Goal: Transaction & Acquisition: Book appointment/travel/reservation

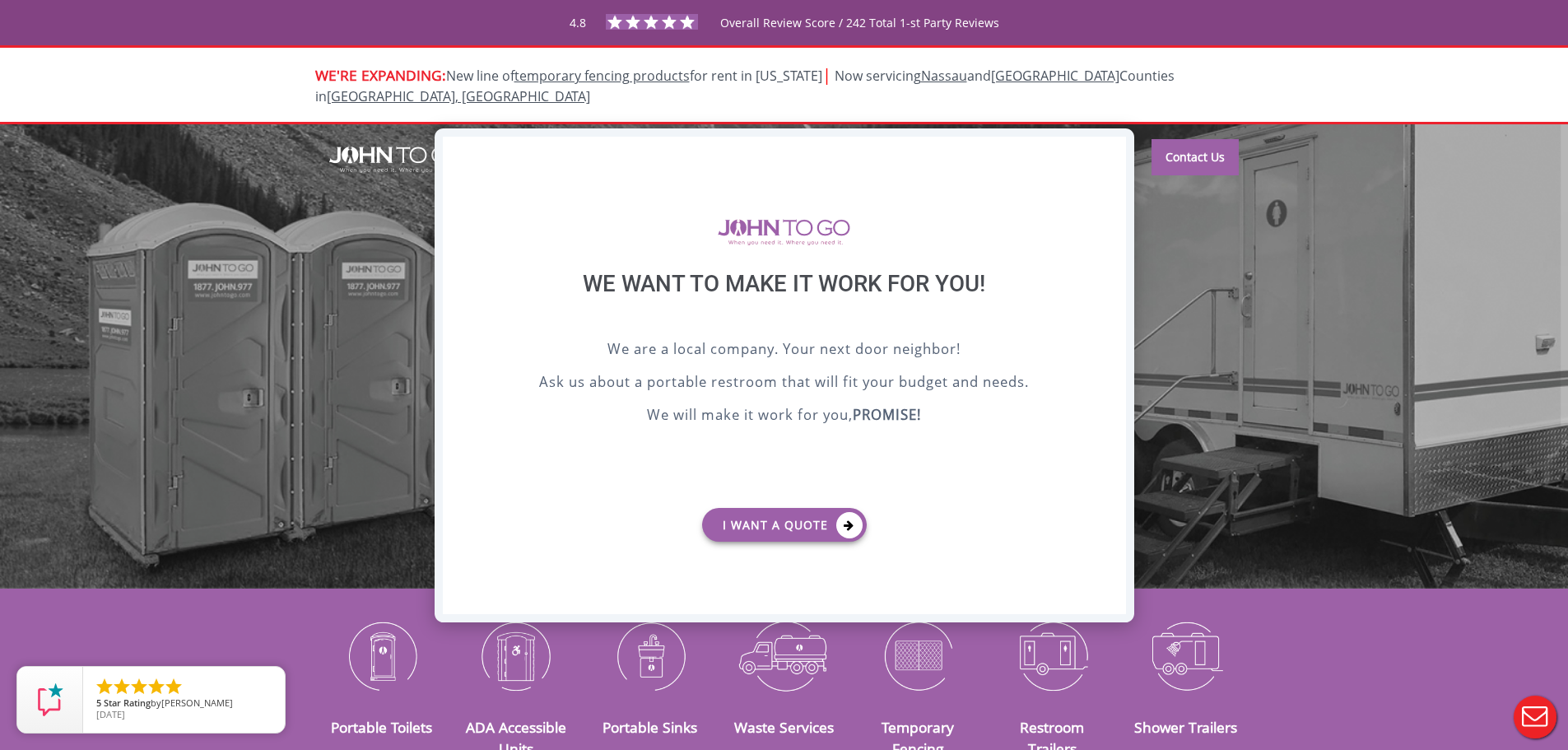
click at [1113, 147] on div "X" at bounding box center [1112, 150] width 26 height 28
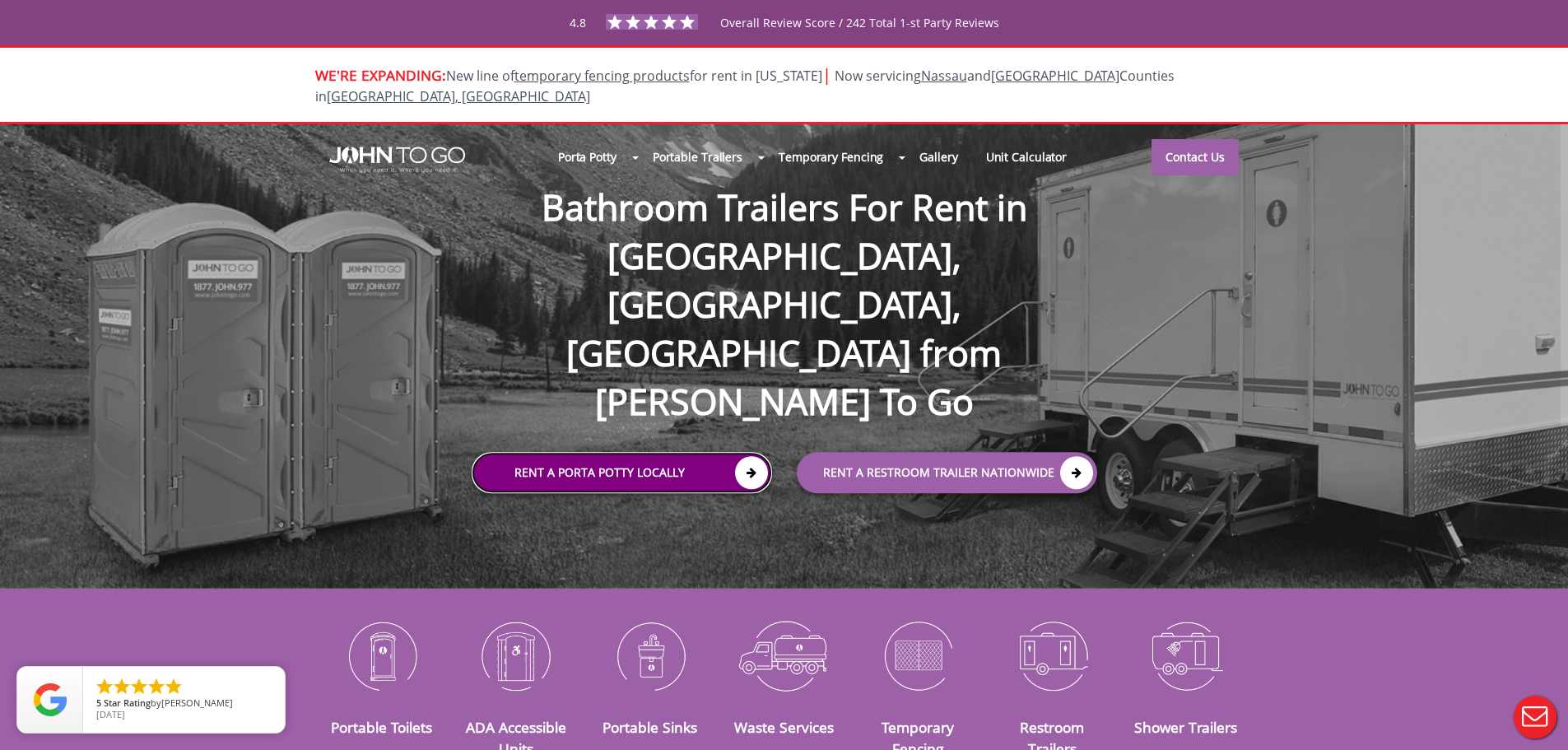
click at [576, 452] on link "Rent a Porta Potty Locally" at bounding box center [622, 472] width 301 height 41
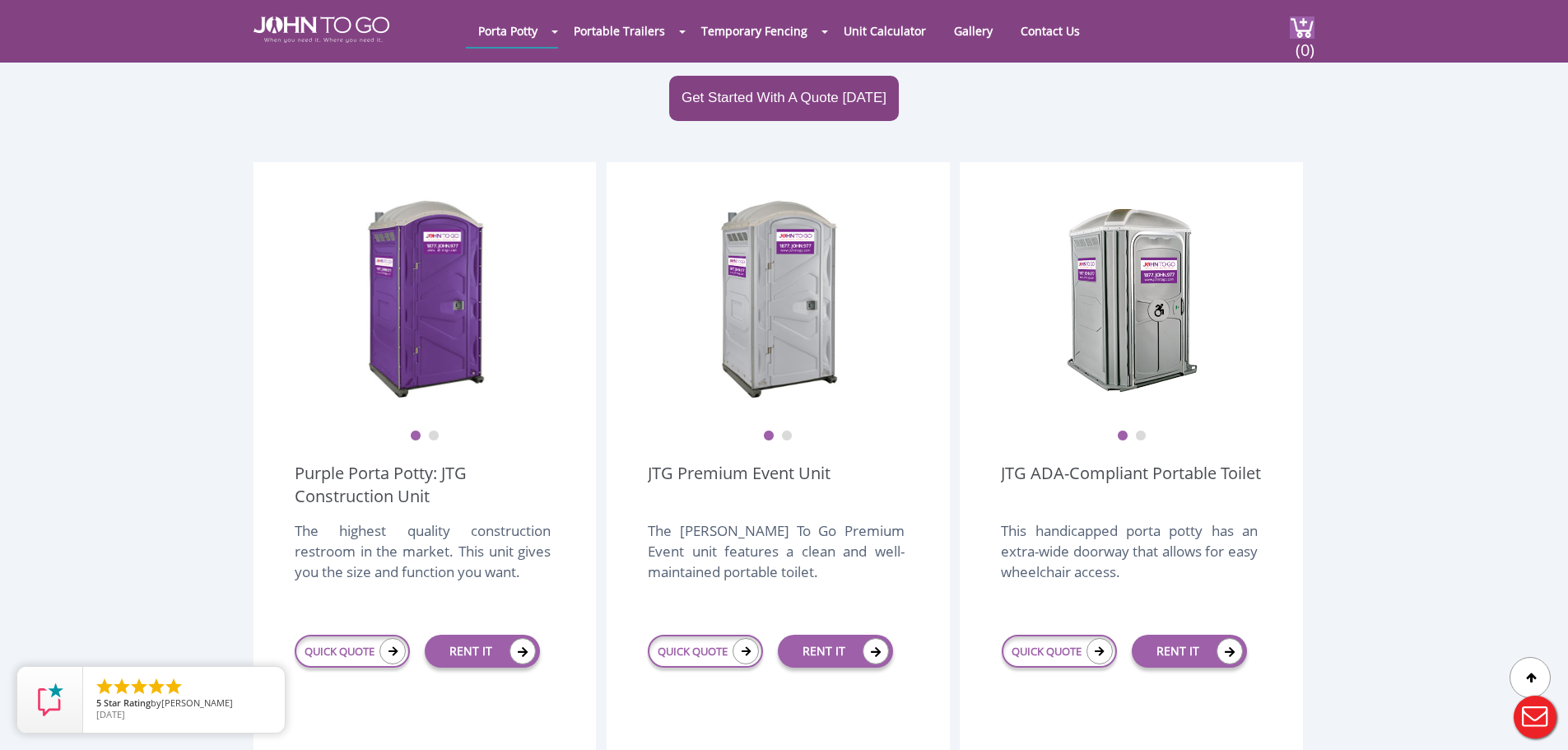
scroll to position [412, 0]
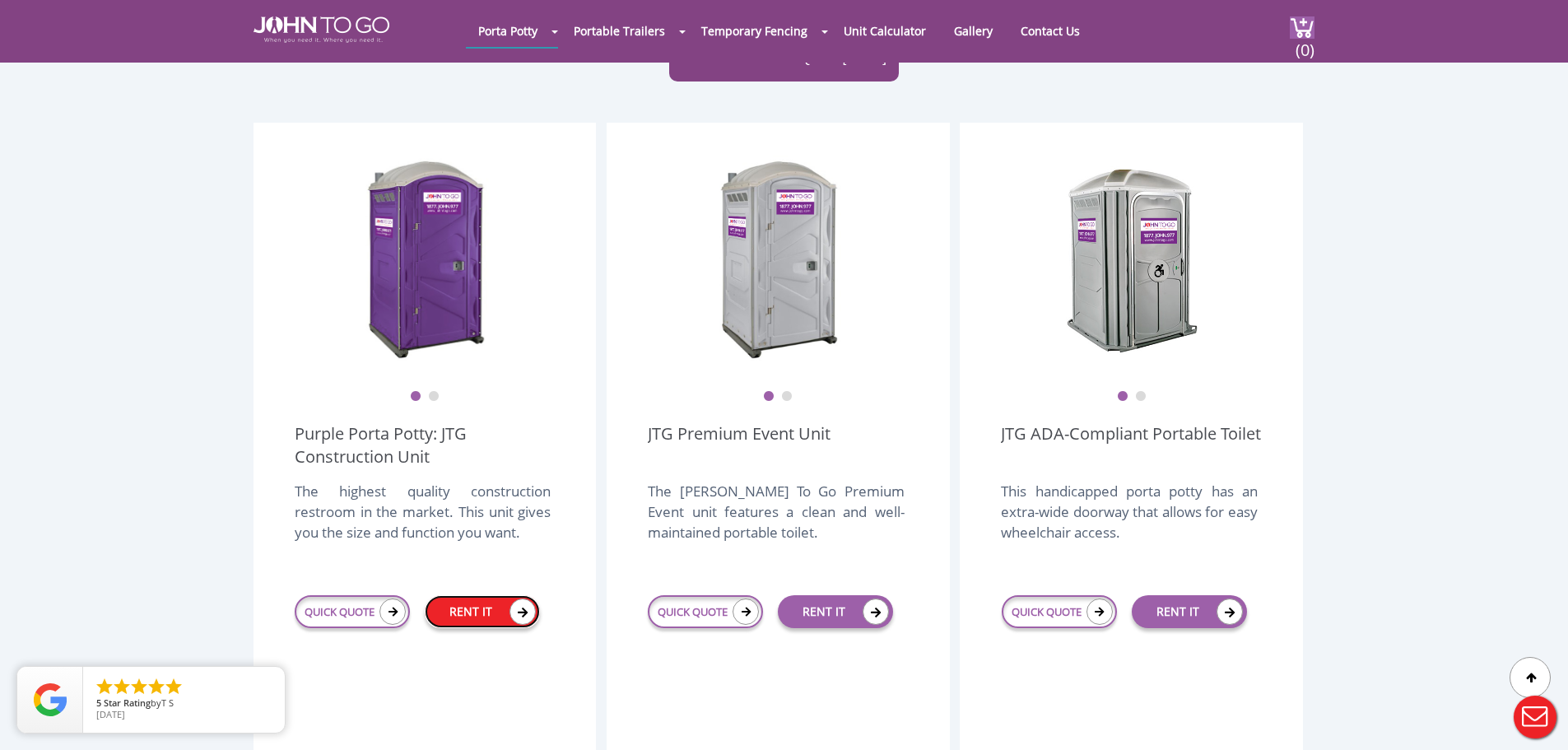
click at [480, 595] on link "RENT IT" at bounding box center [482, 611] width 116 height 32
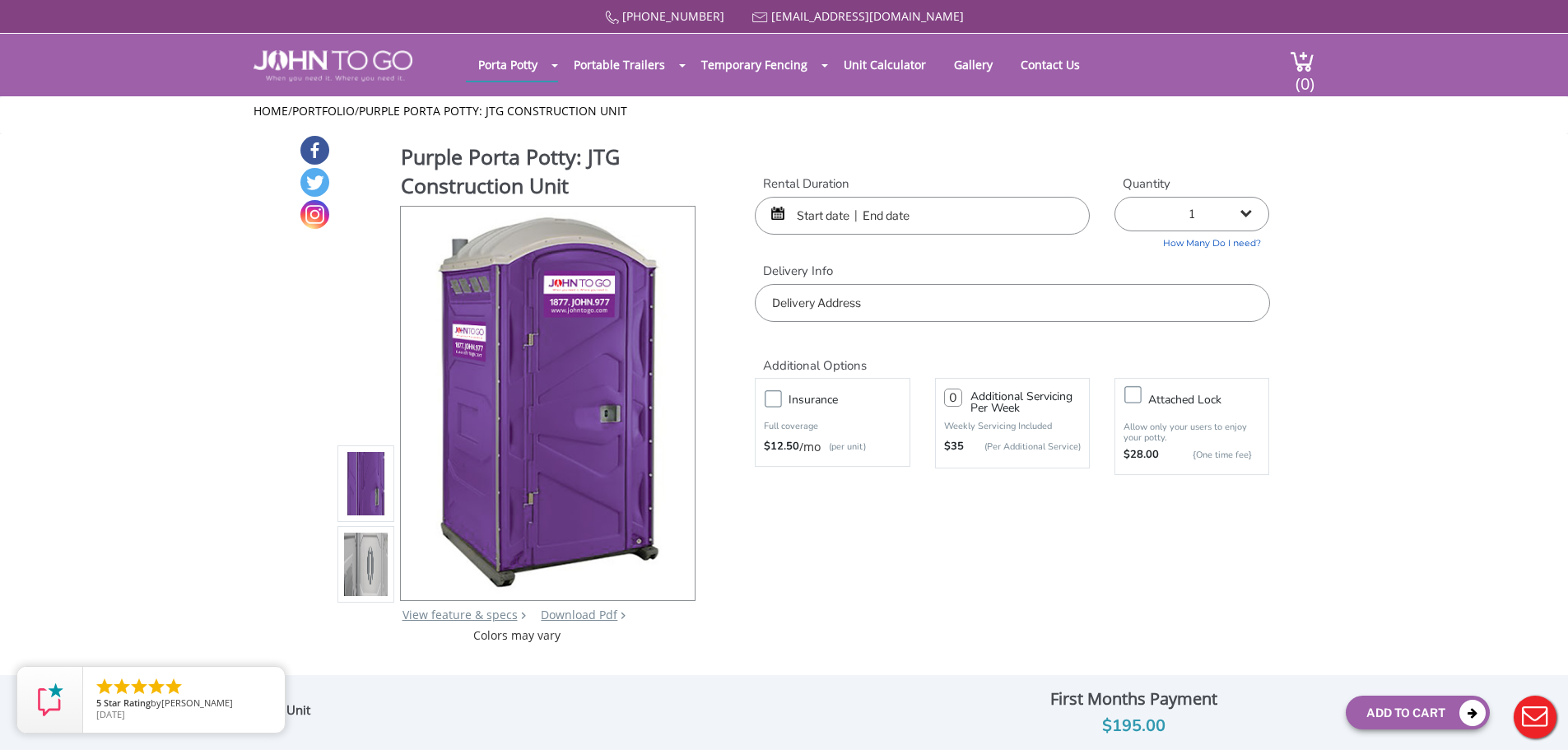
click at [844, 222] on input "text" at bounding box center [922, 216] width 335 height 38
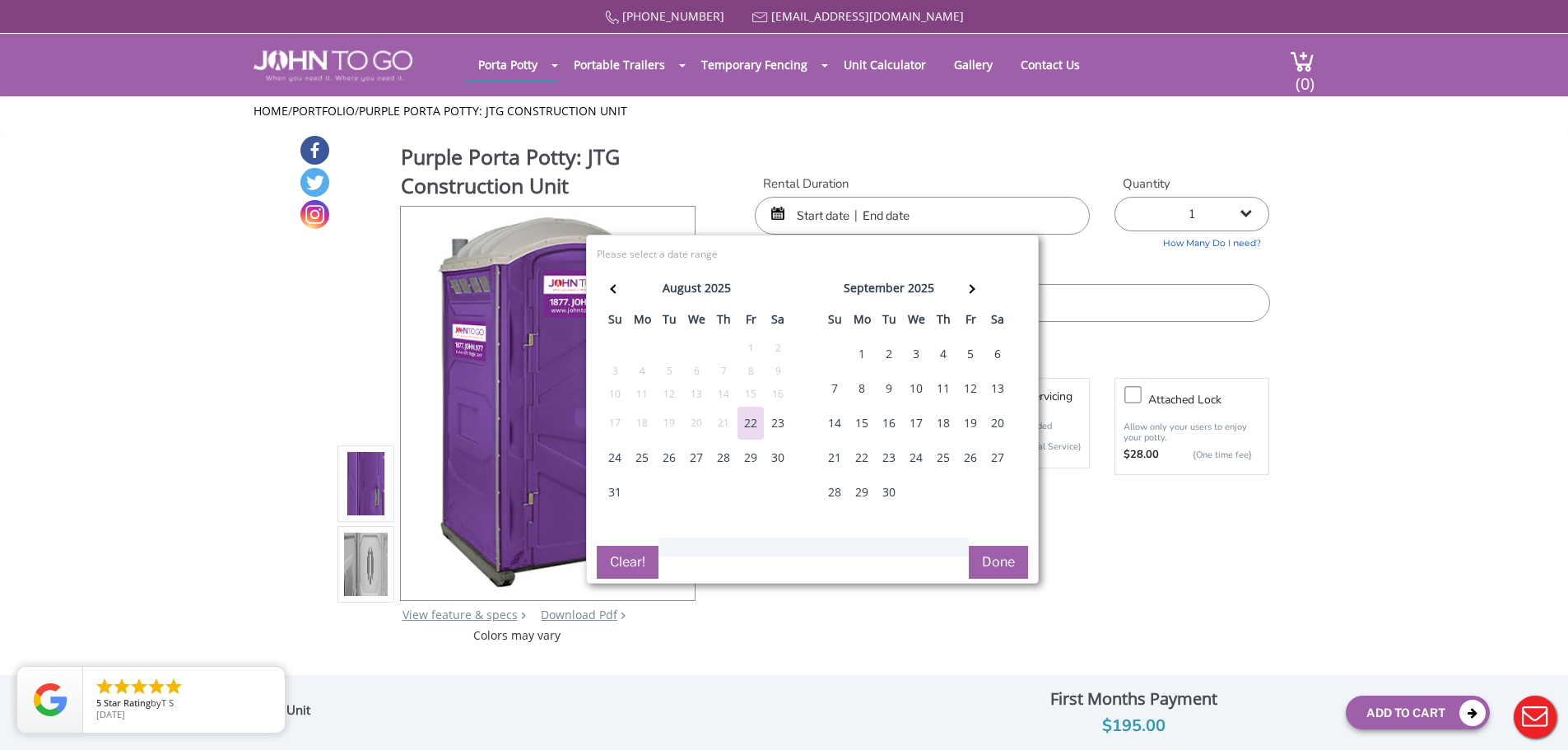
click at [977, 457] on div "26" at bounding box center [971, 458] width 27 height 32
click at [844, 497] on div "28" at bounding box center [835, 492] width 27 height 32
type input "09/26/2025 to 09/28/2025"
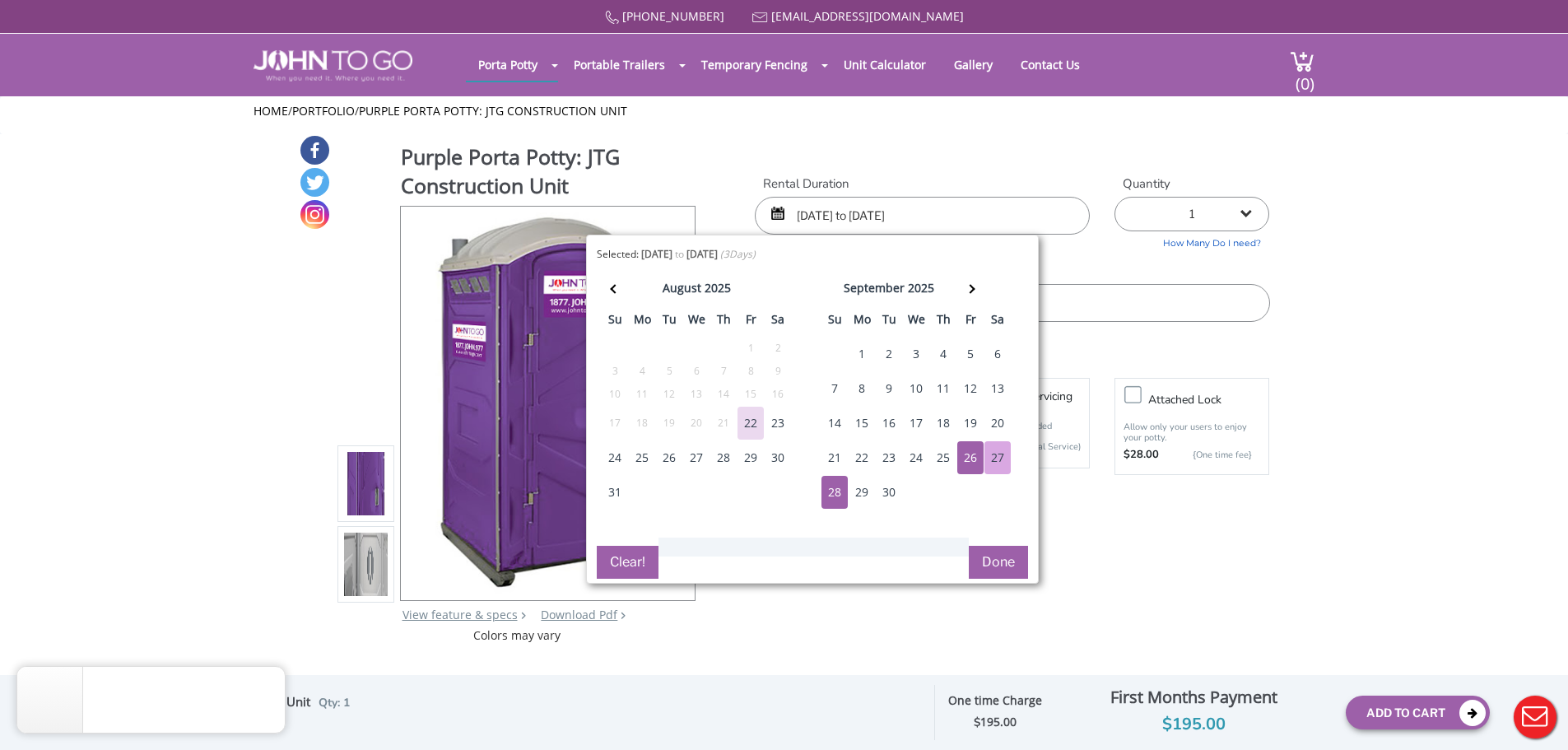
click at [1000, 565] on button "Done" at bounding box center [999, 563] width 59 height 32
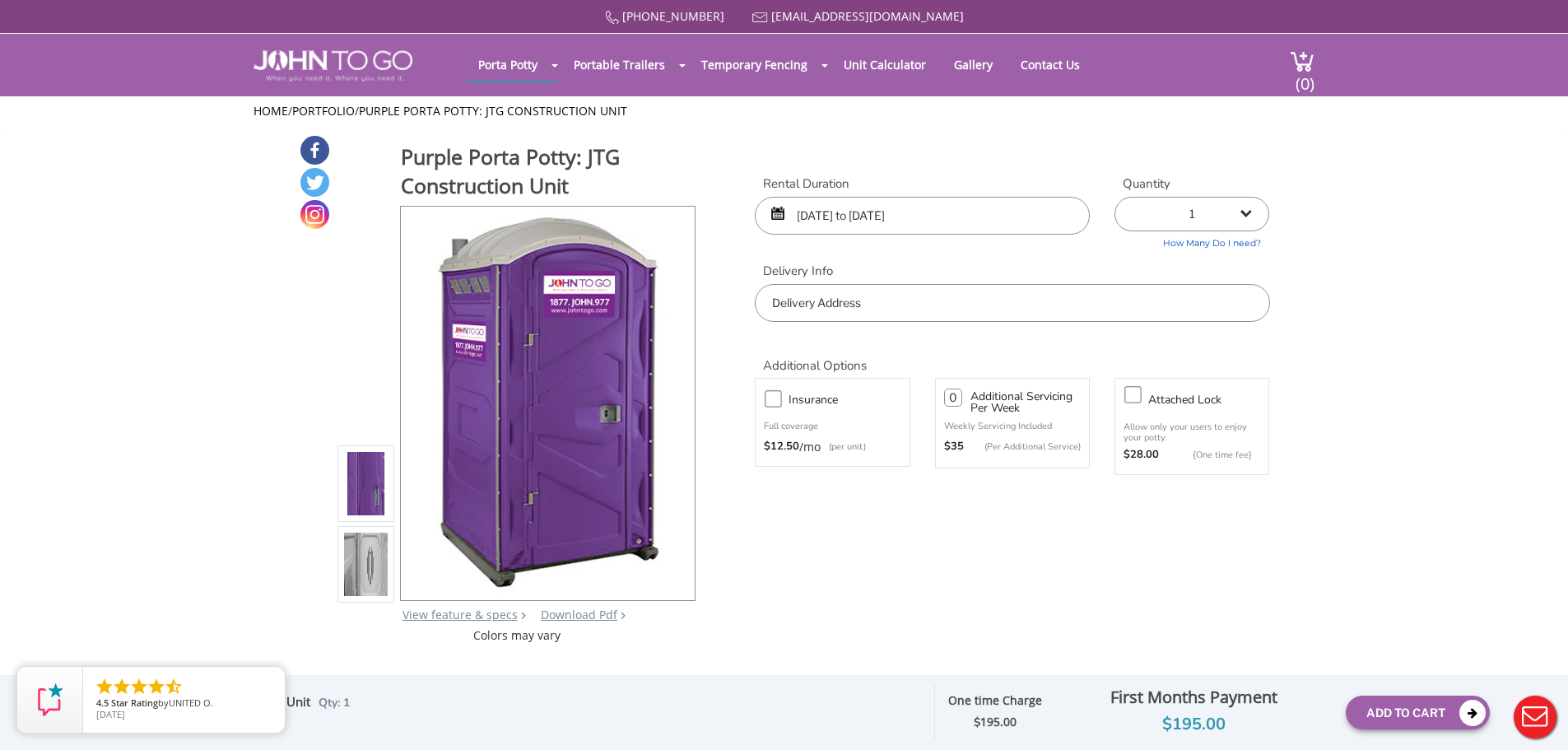
click at [1019, 308] on input "text" at bounding box center [1012, 303] width 515 height 38
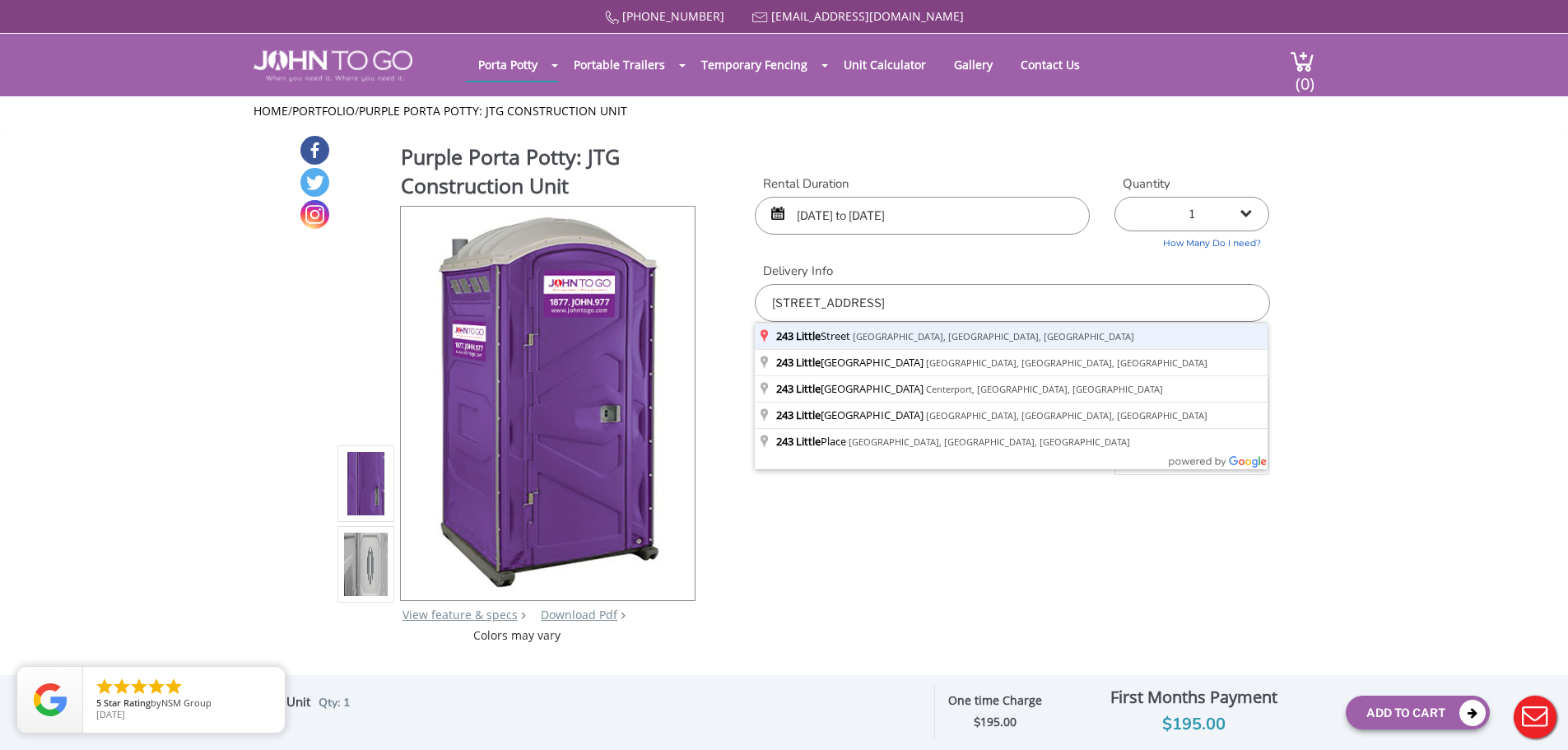
type input "243 Little Street, Belleville, NJ, USA"
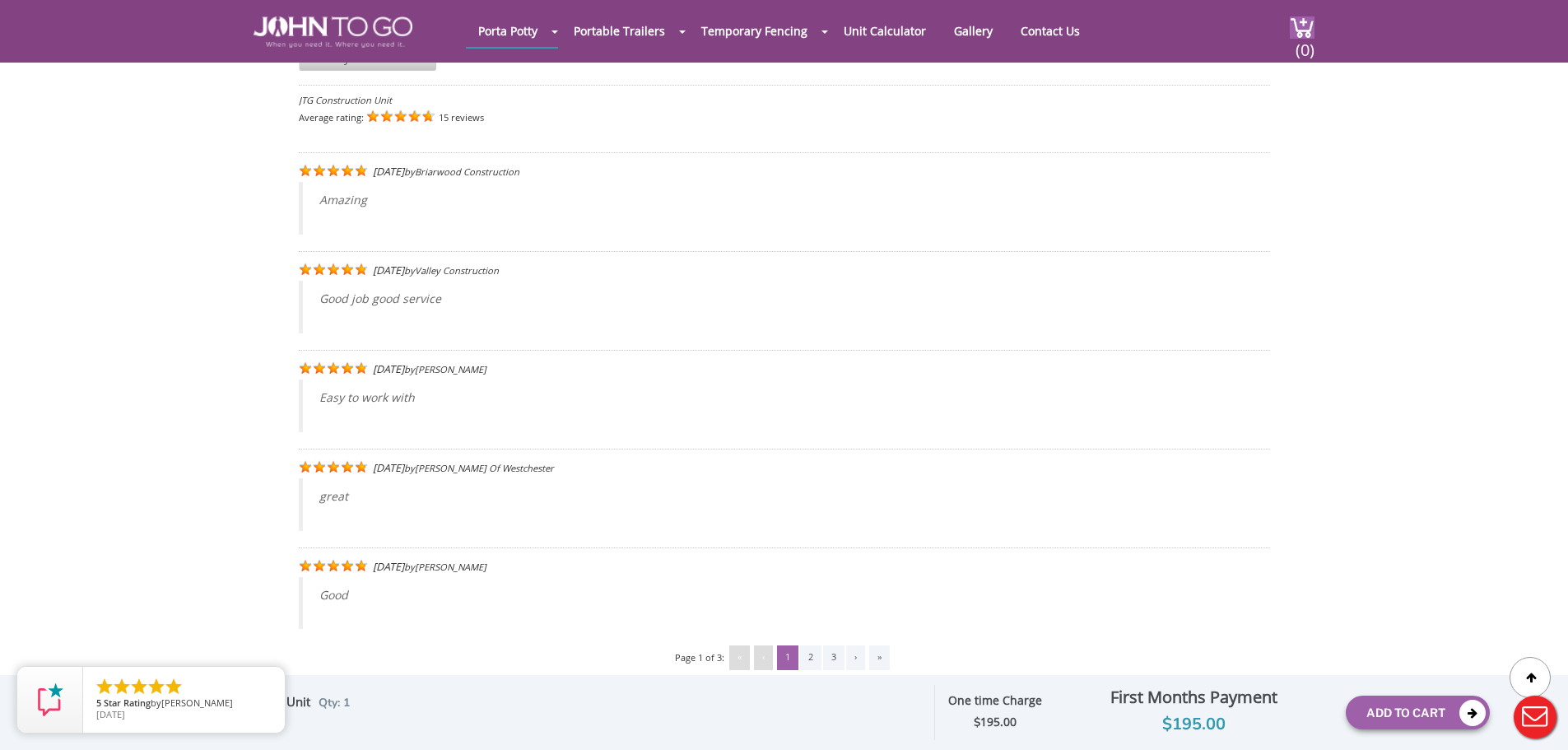
scroll to position [3255, 0]
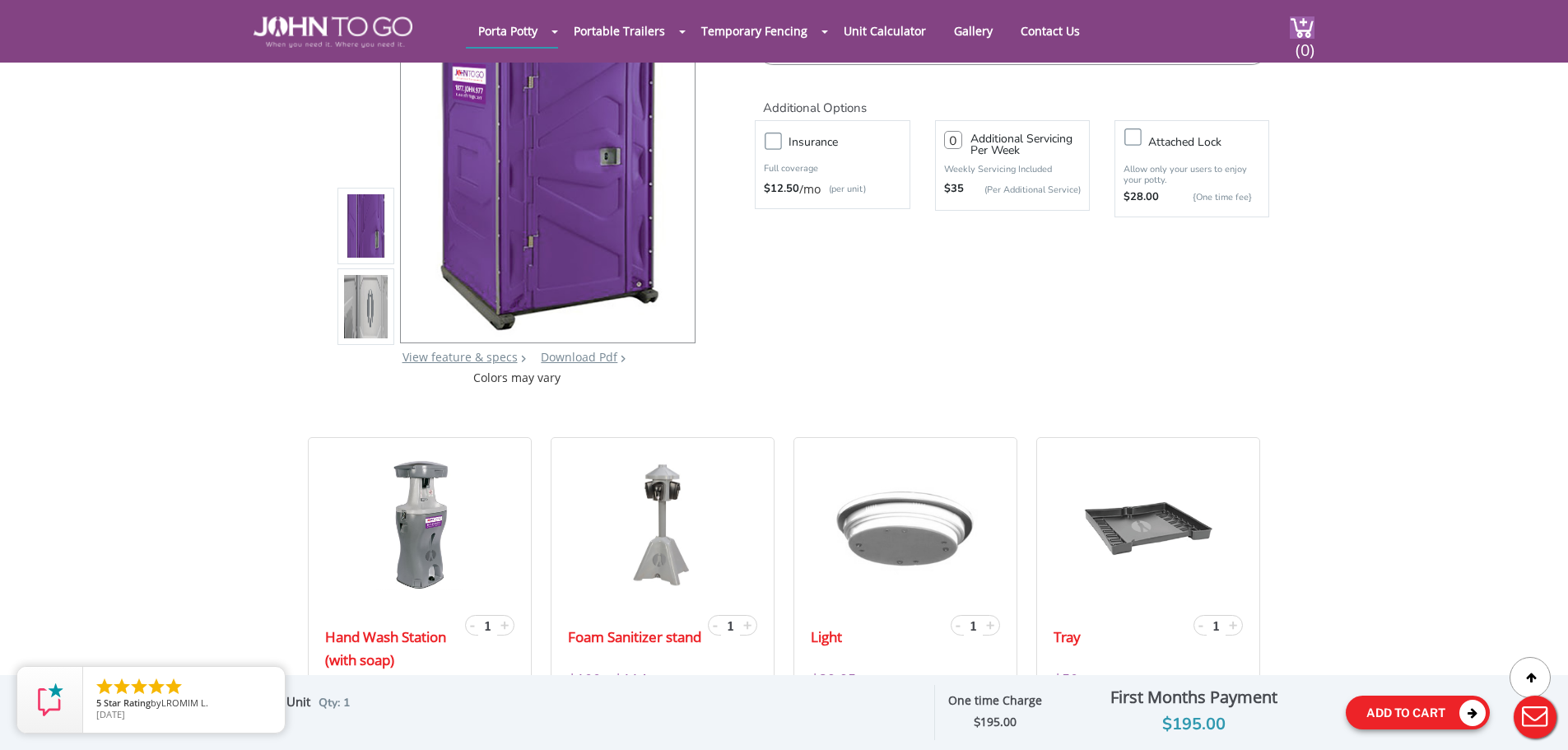
scroll to position [0, 0]
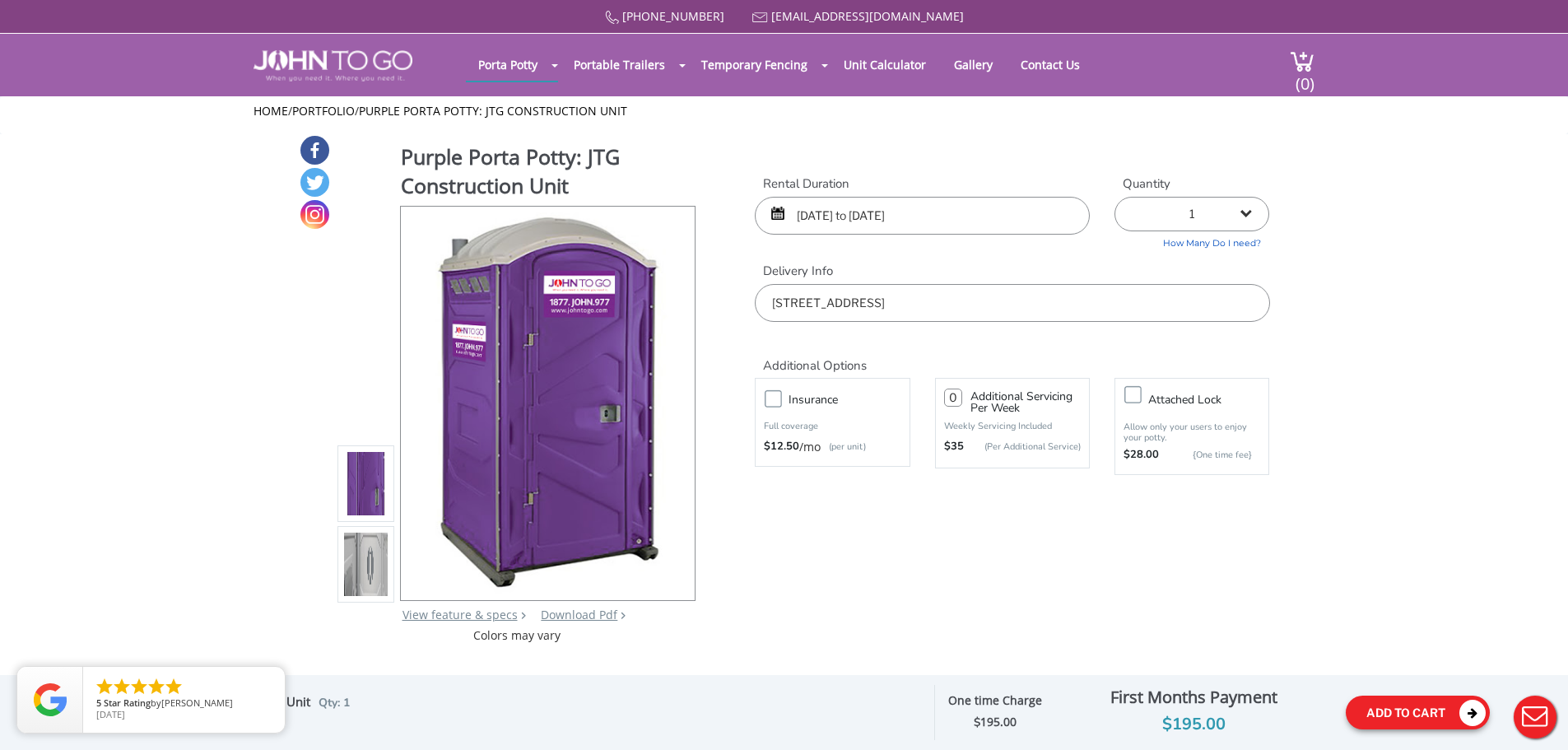
click at [1462, 713] on icon at bounding box center [1473, 714] width 27 height 27
click at [1452, 711] on button "Add To Cart" at bounding box center [1418, 713] width 144 height 33
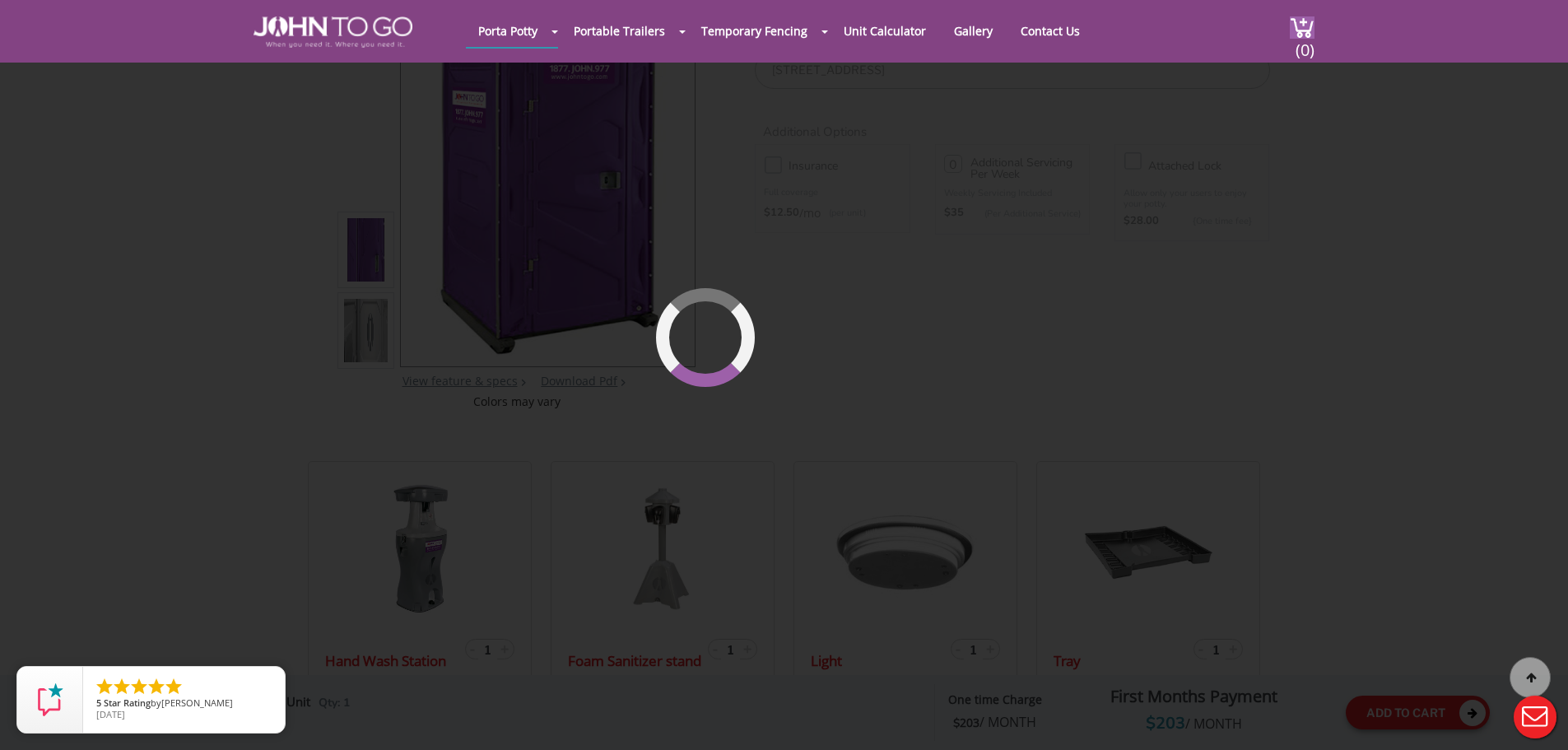
scroll to position [176, 0]
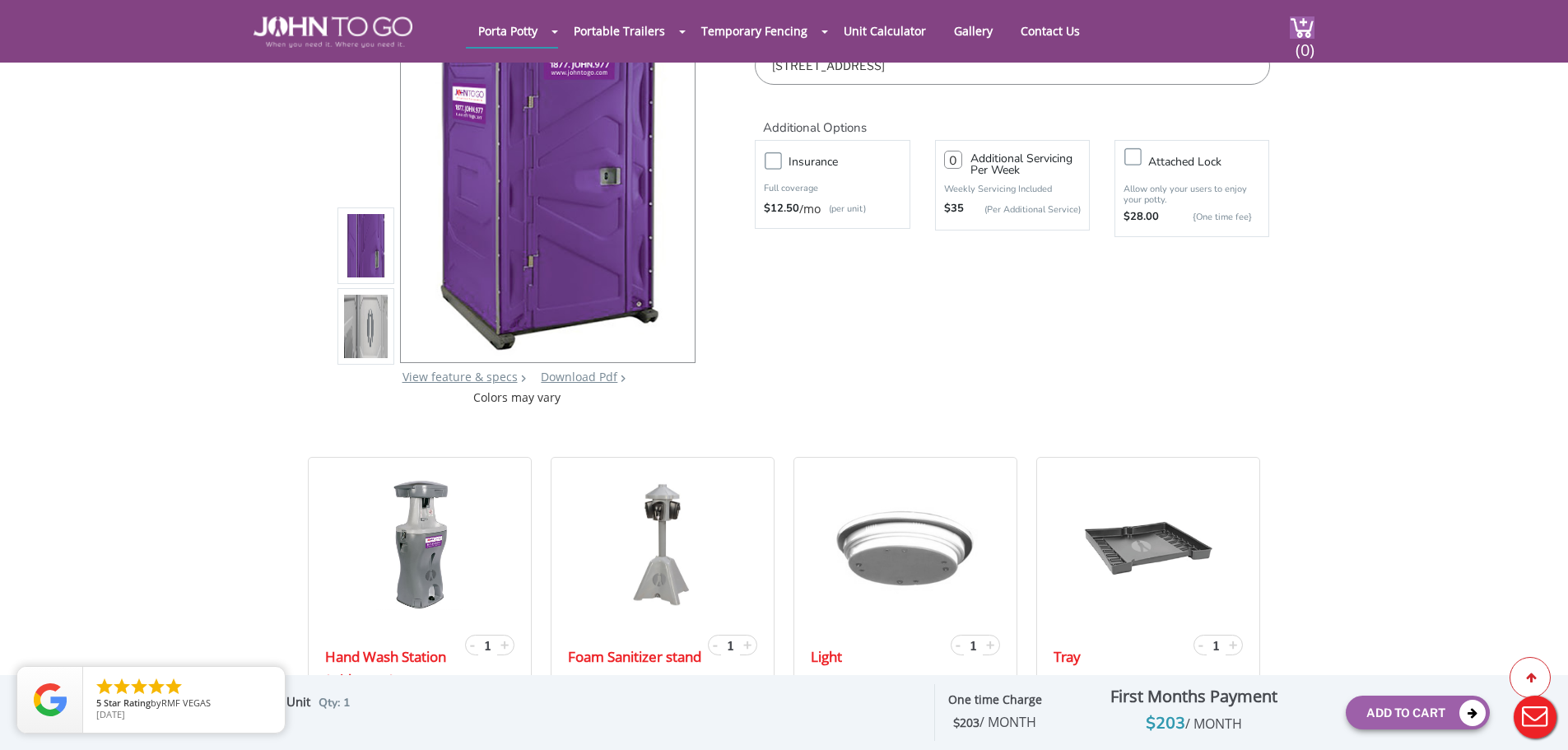
click at [1536, 670] on div at bounding box center [1530, 677] width 41 height 41
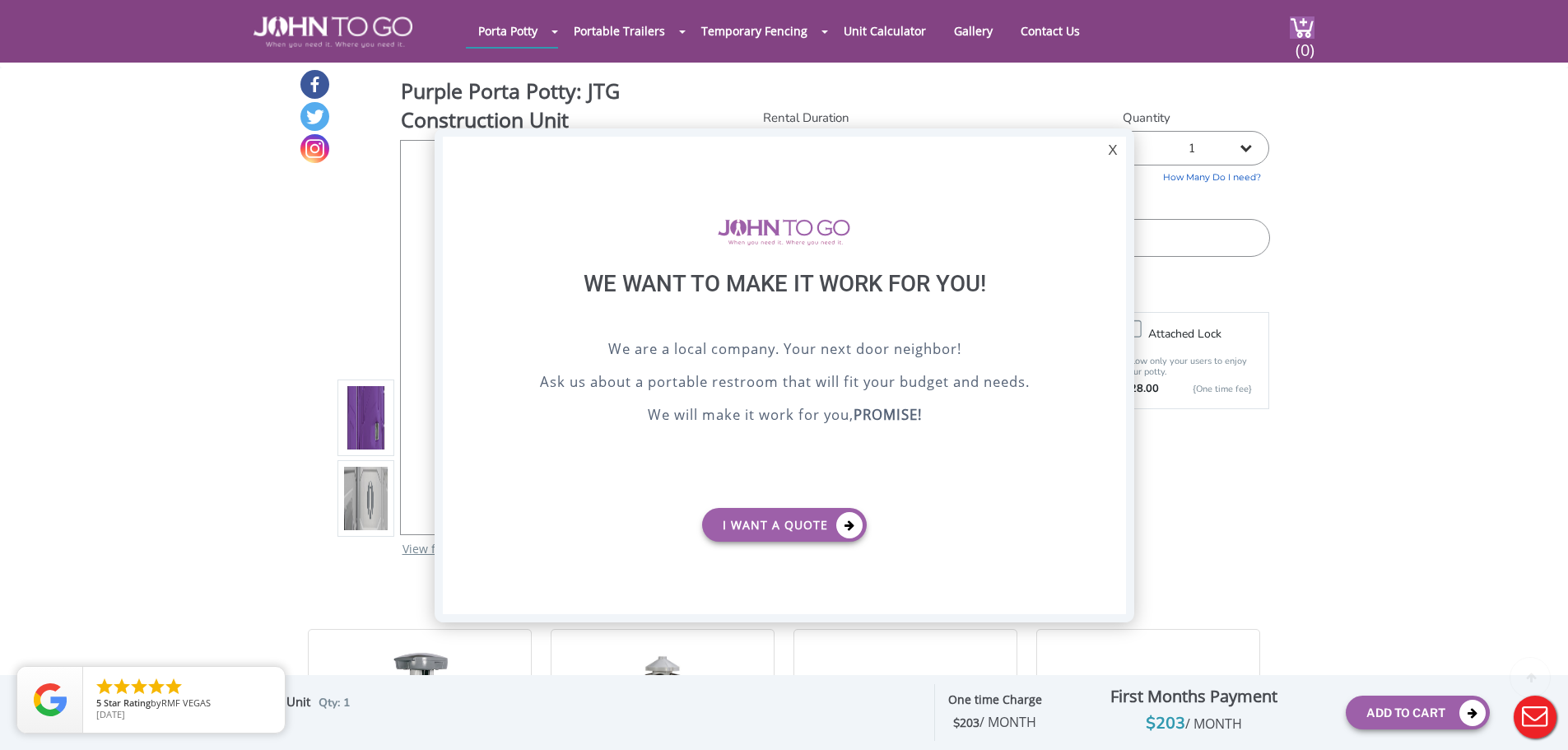
scroll to position [0, 0]
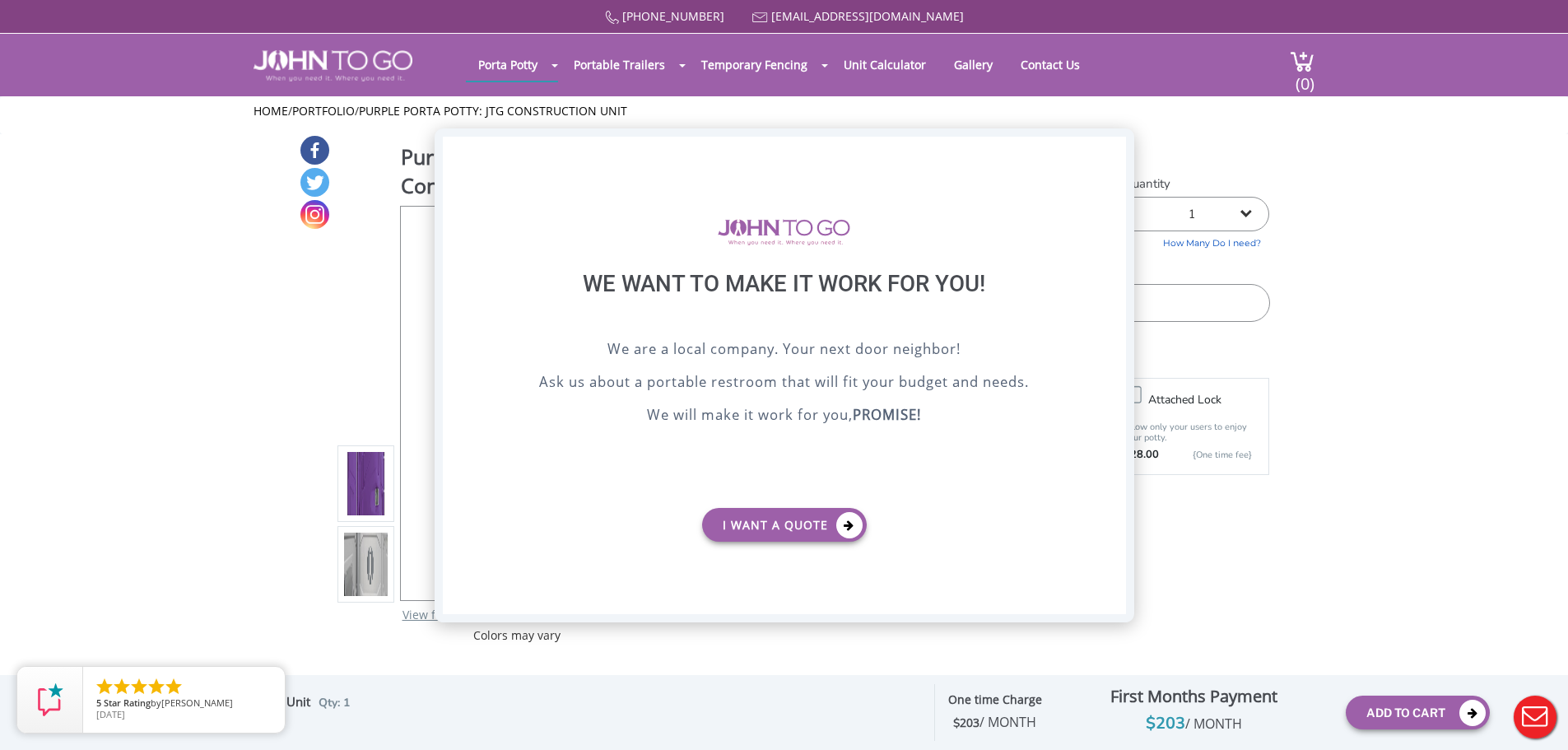
click at [1109, 149] on div "X" at bounding box center [1112, 150] width 26 height 28
